Goal: Information Seeking & Learning: Learn about a topic

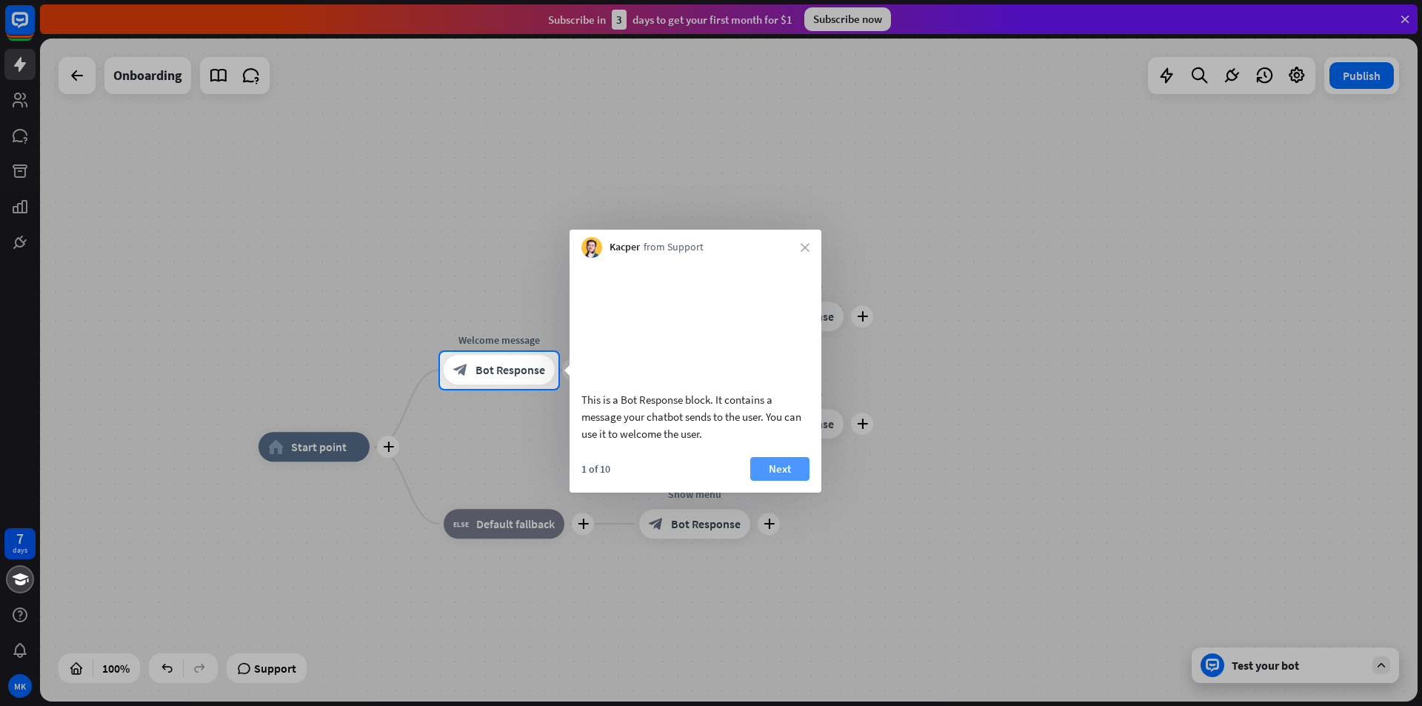
click at [793, 481] on button "Next" at bounding box center [779, 469] width 59 height 24
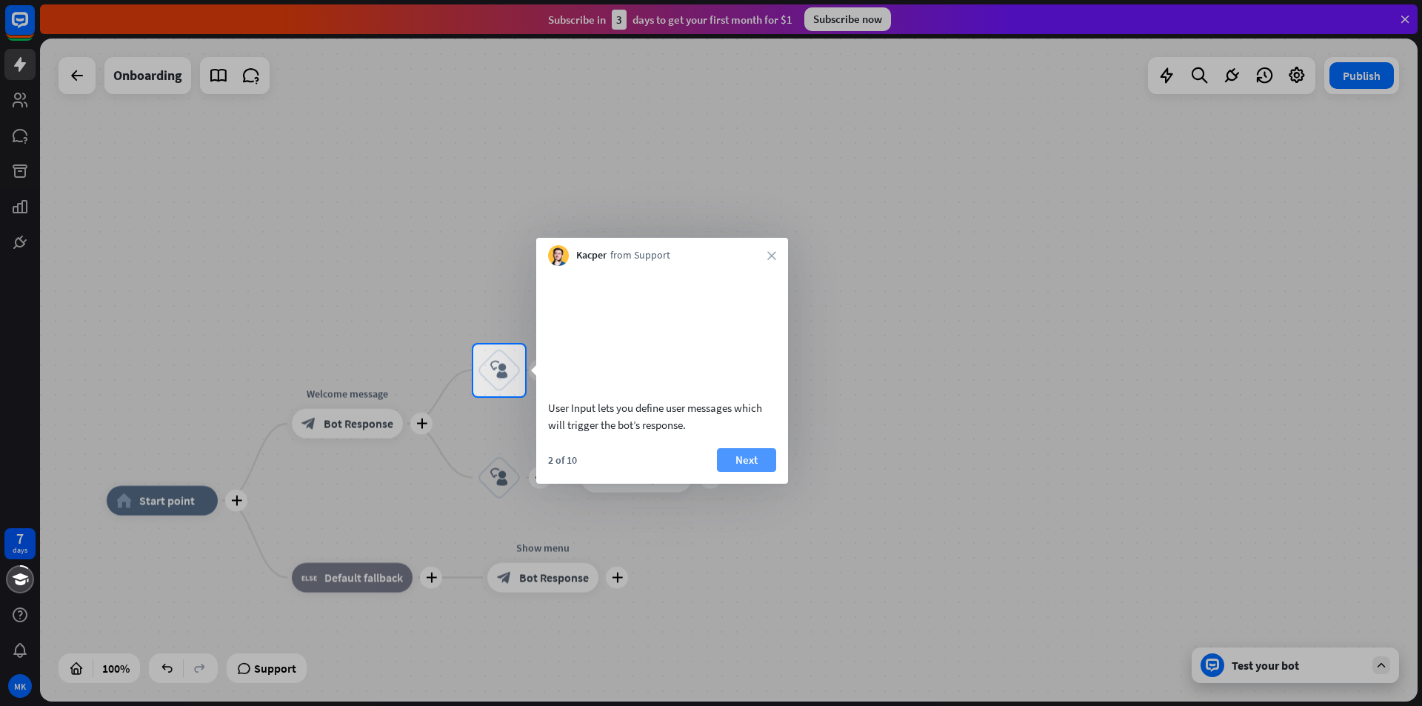
click at [742, 472] on button "Next" at bounding box center [746, 460] width 59 height 24
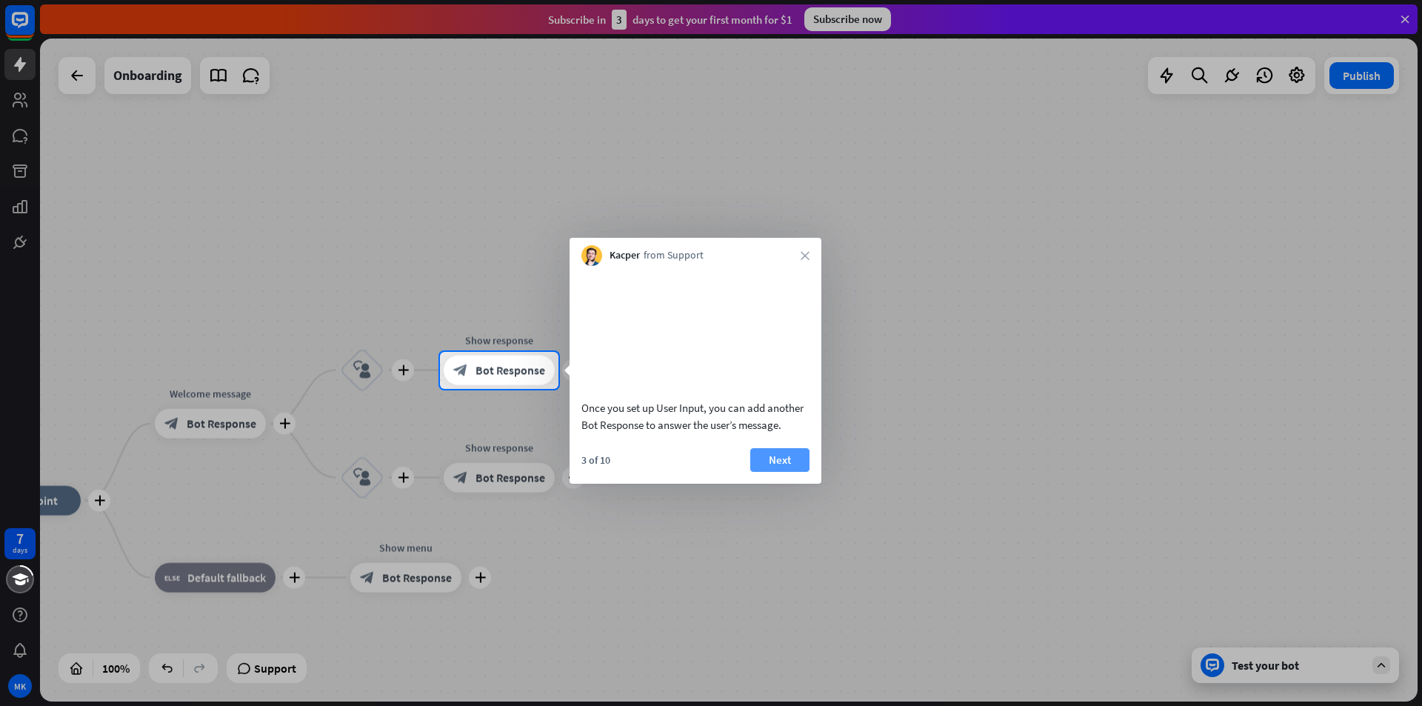
click at [792, 472] on button "Next" at bounding box center [779, 460] width 59 height 24
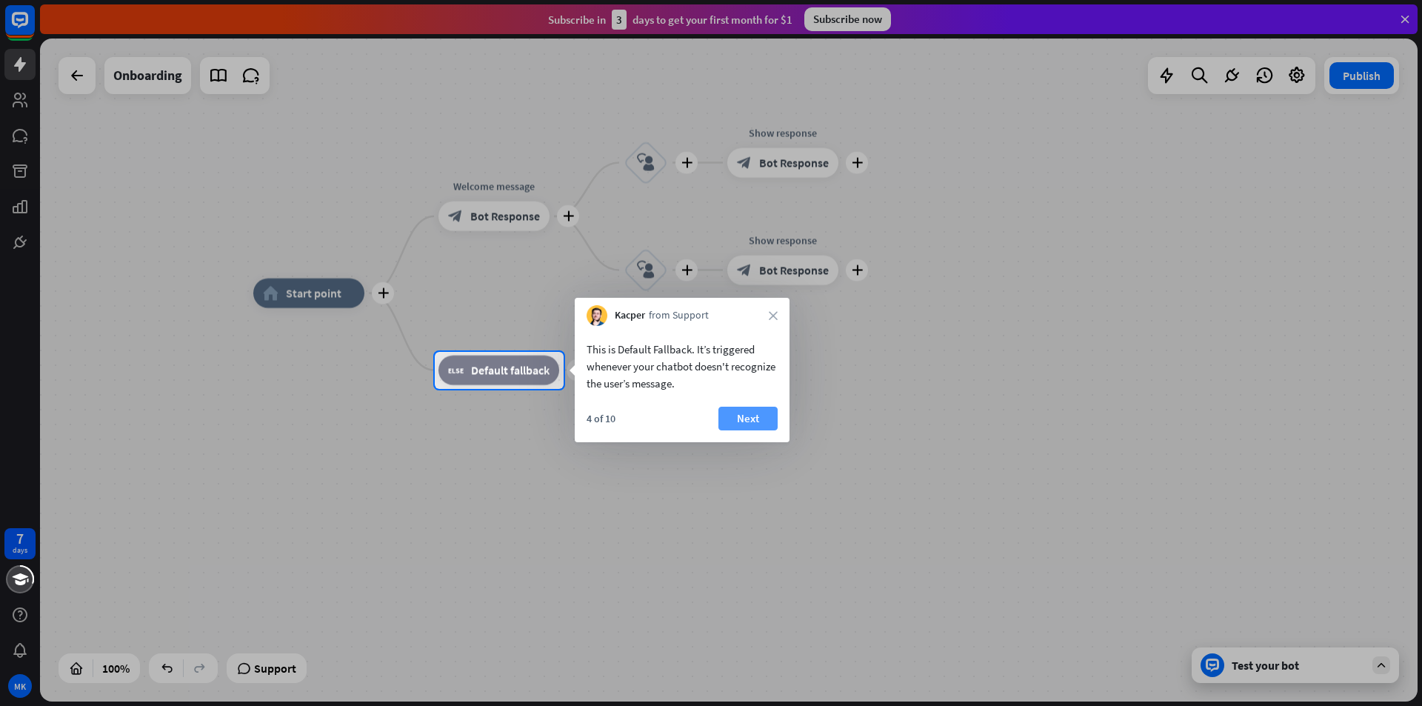
click at [753, 413] on button "Next" at bounding box center [747, 418] width 59 height 24
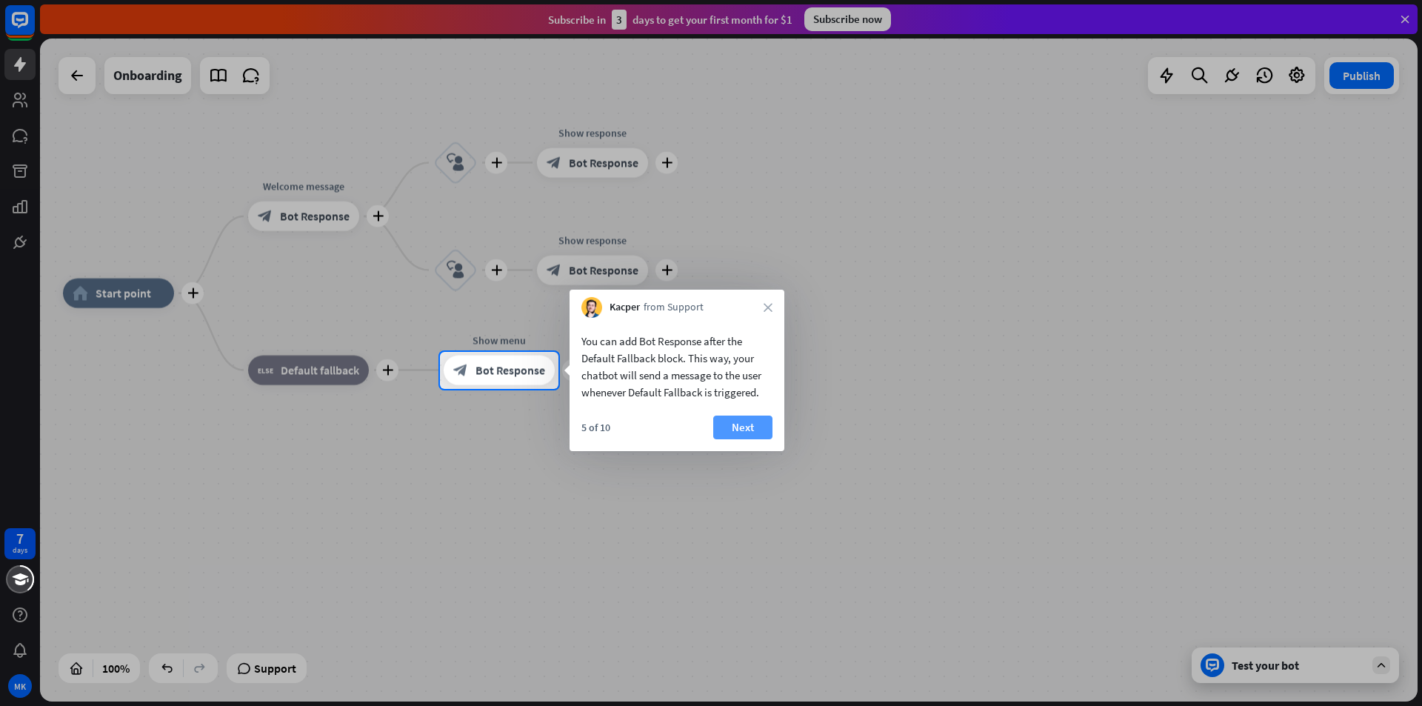
click at [755, 430] on button "Next" at bounding box center [742, 427] width 59 height 24
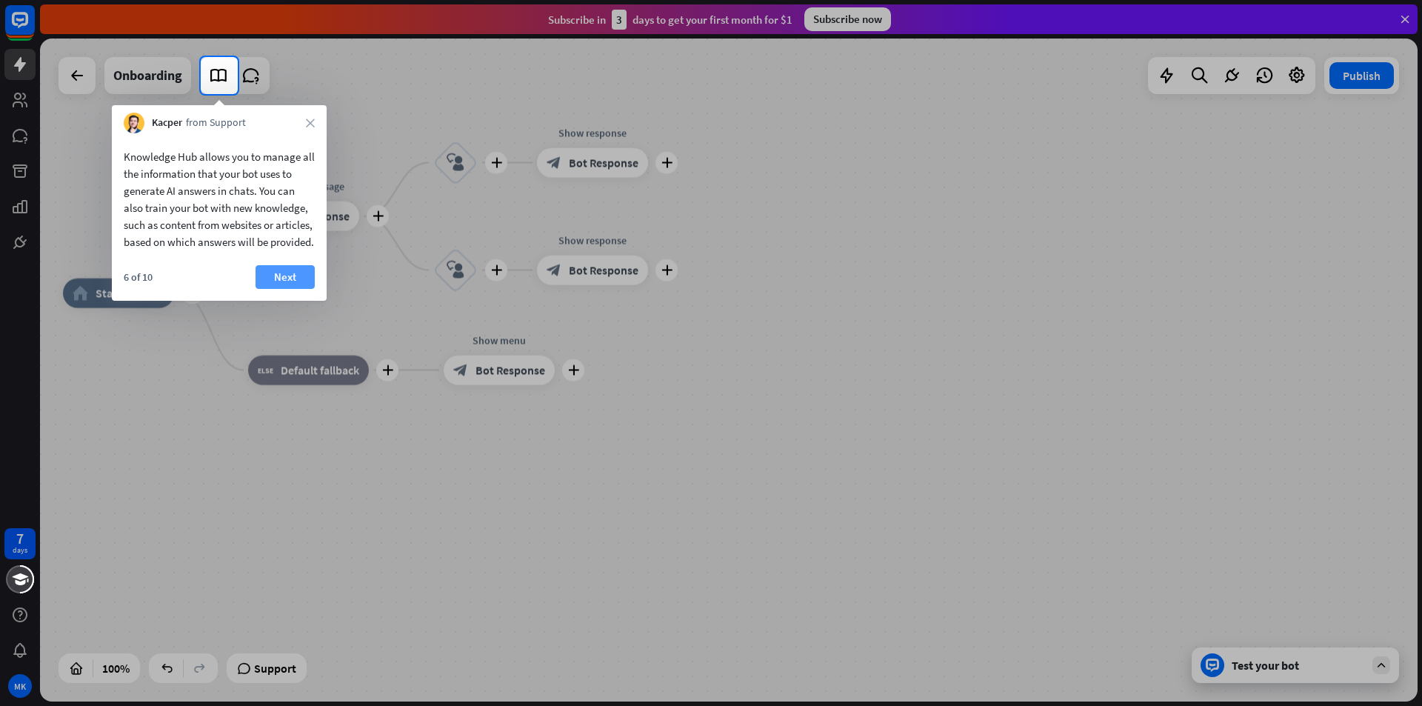
click at [295, 289] on button "Next" at bounding box center [284, 277] width 59 height 24
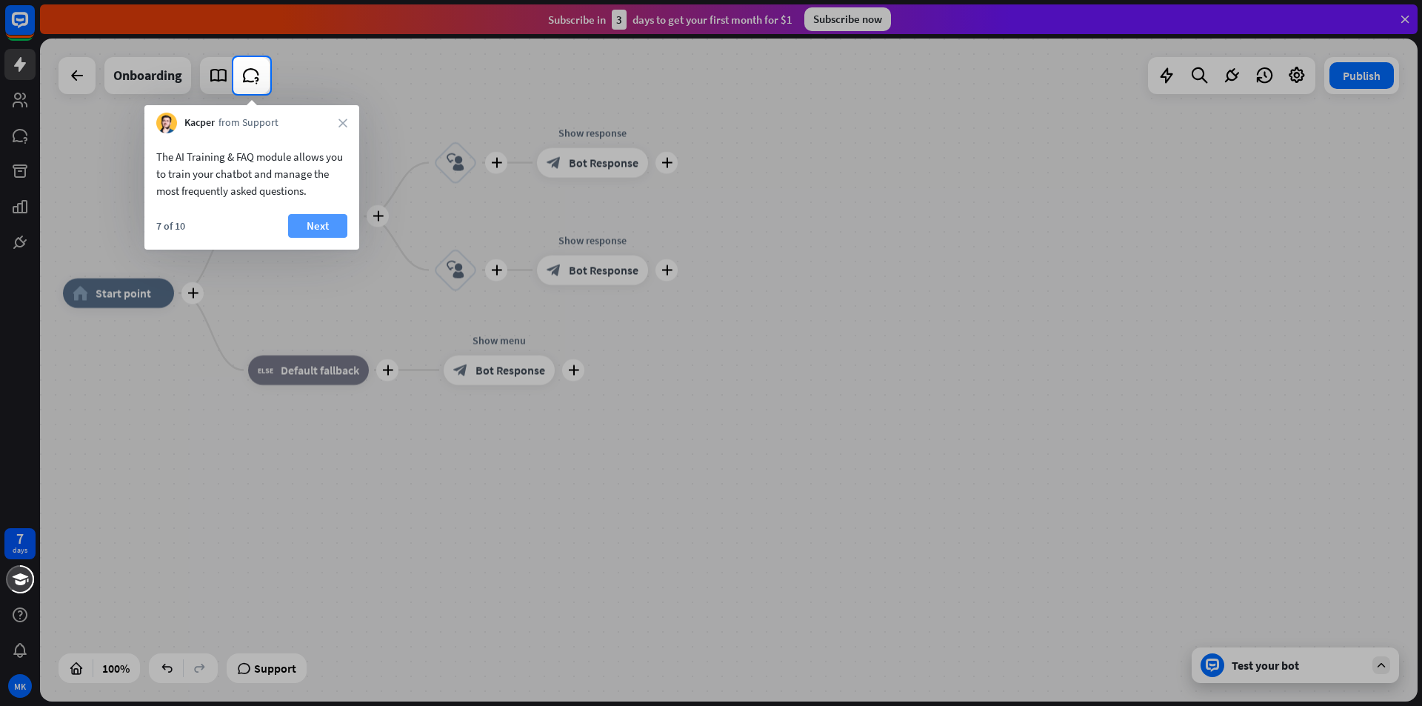
click at [318, 230] on button "Next" at bounding box center [317, 226] width 59 height 24
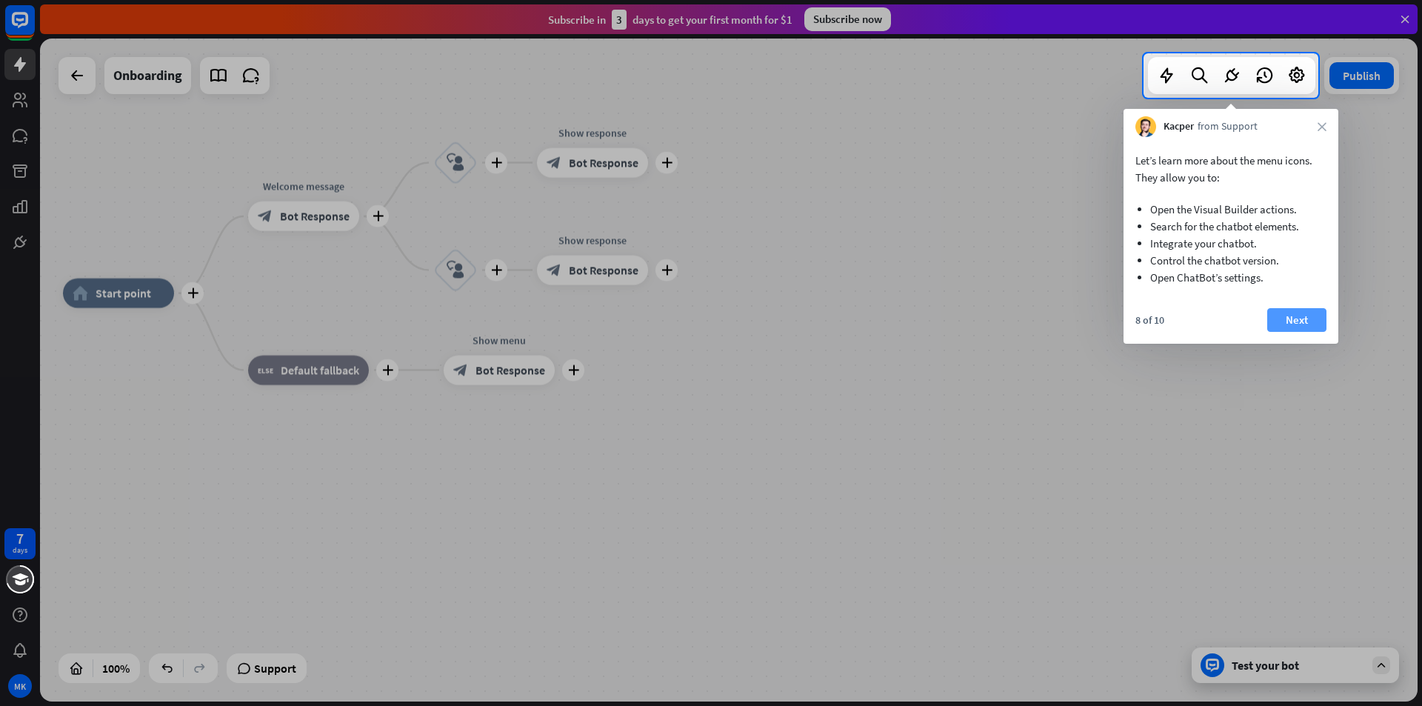
click at [1303, 318] on button "Next" at bounding box center [1296, 320] width 59 height 24
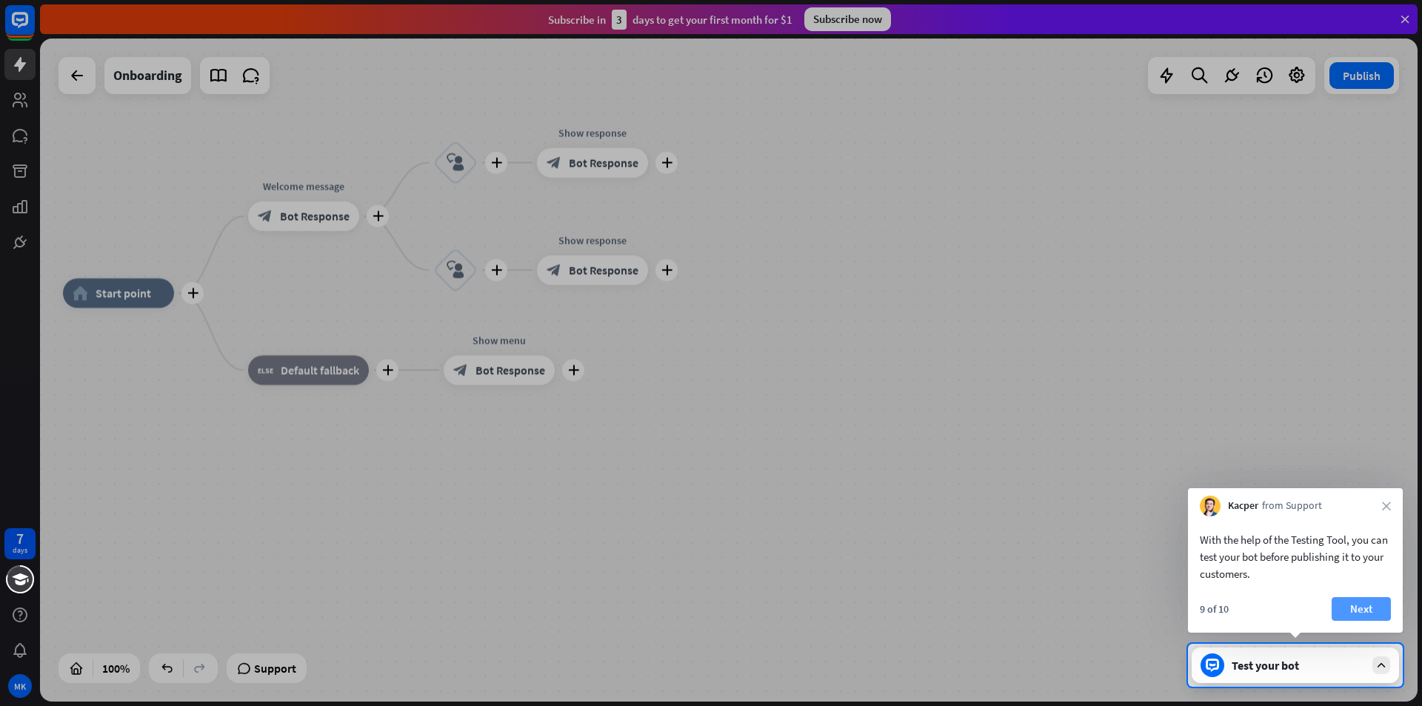
click at [1370, 605] on button "Next" at bounding box center [1360, 609] width 59 height 24
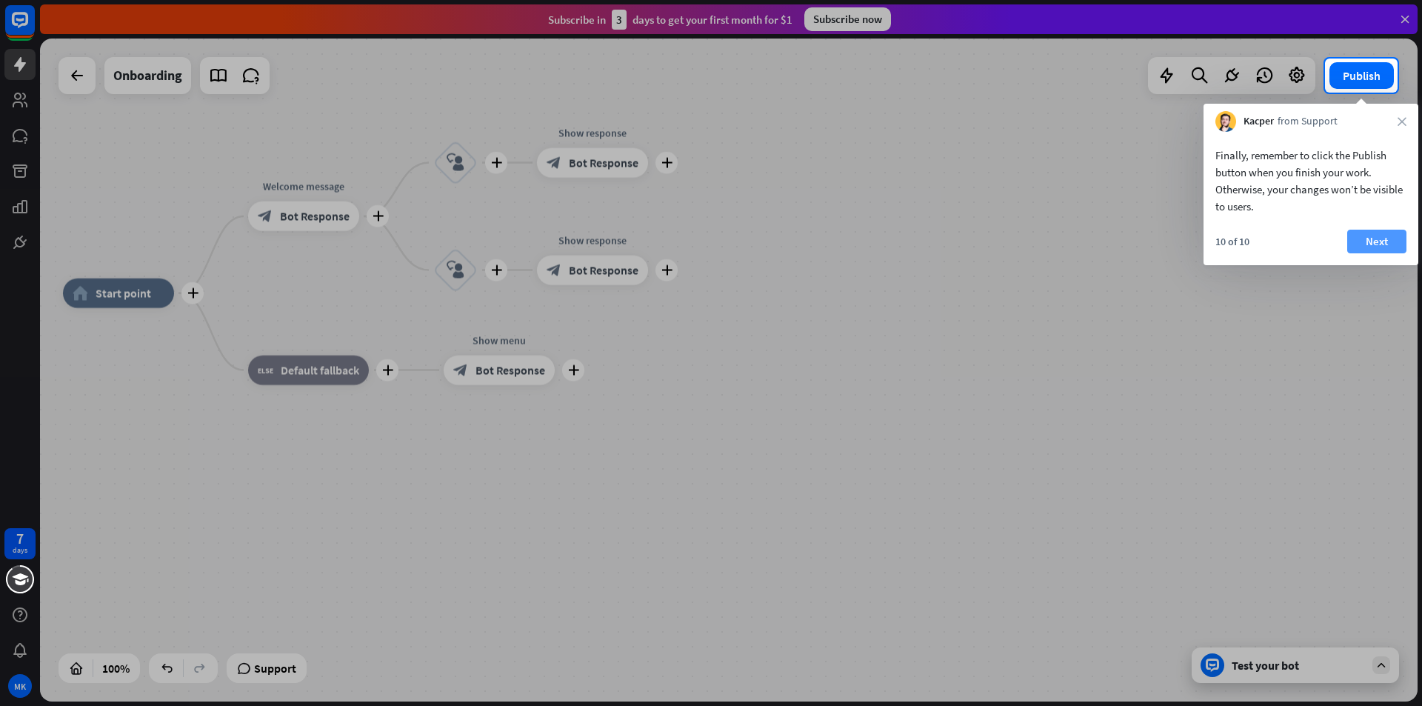
click at [1376, 238] on button "Next" at bounding box center [1376, 242] width 59 height 24
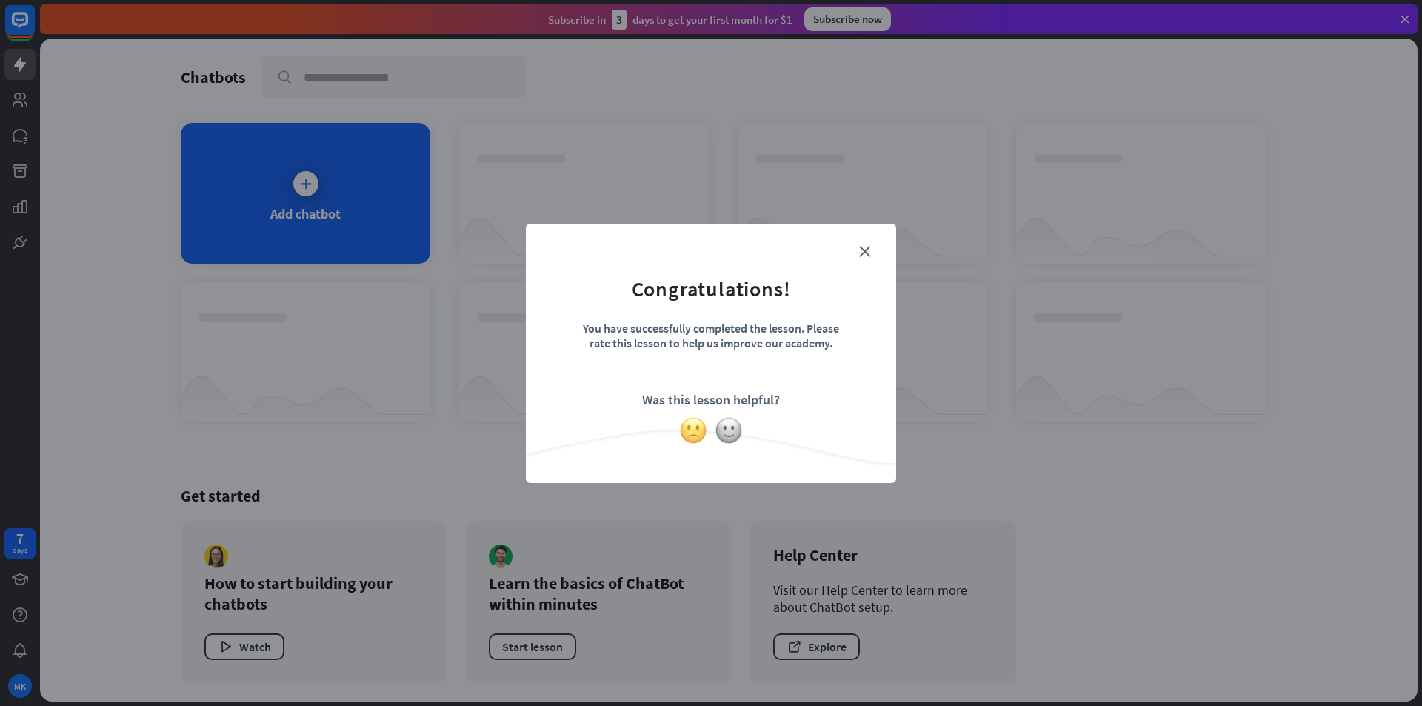
click at [701, 430] on img at bounding box center [693, 430] width 28 height 28
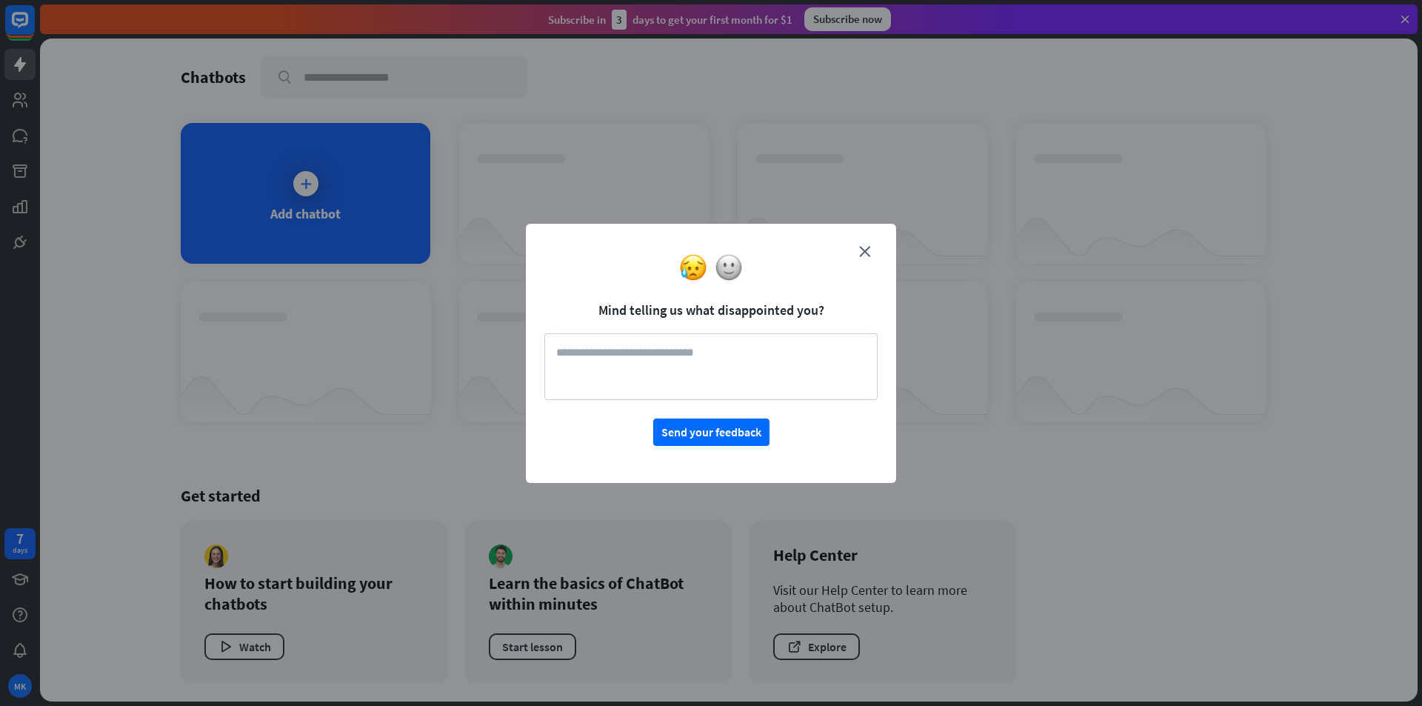
click at [867, 255] on div at bounding box center [711, 267] width 370 height 28
click at [866, 242] on form "Mind telling us what disappointed you? Send your feedback" at bounding box center [710, 344] width 333 height 204
click at [863, 249] on icon "close" at bounding box center [864, 251] width 11 height 11
